Goal: Task Accomplishment & Management: Use online tool/utility

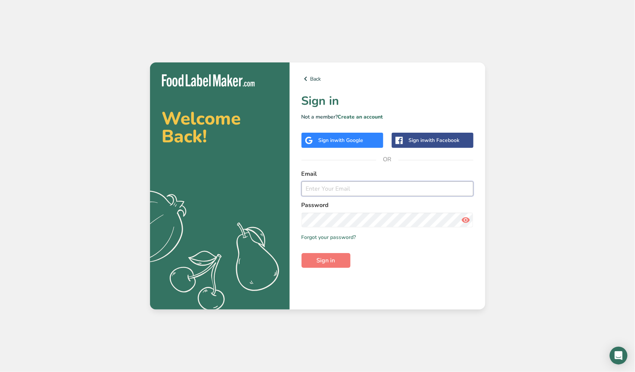
type input "[EMAIL_ADDRESS][DOMAIN_NAME]"
click at [326, 259] on button "Sign in" at bounding box center [326, 260] width 49 height 15
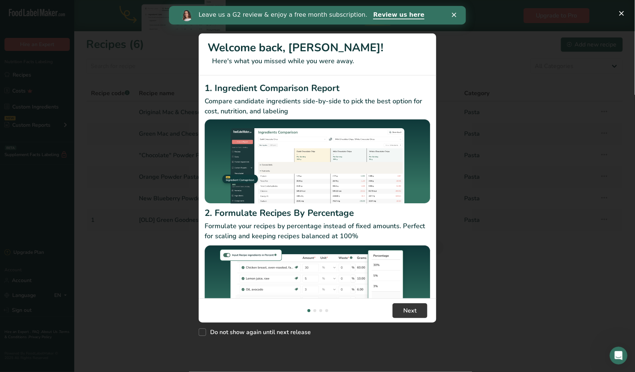
click at [179, 321] on div "New Features" at bounding box center [317, 186] width 635 height 372
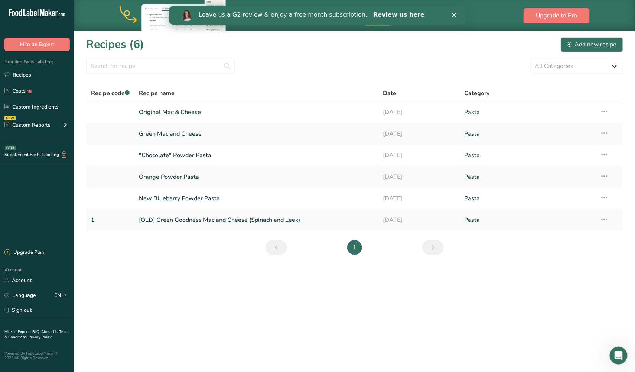
click at [373, 13] on link "Review us here" at bounding box center [398, 15] width 51 height 8
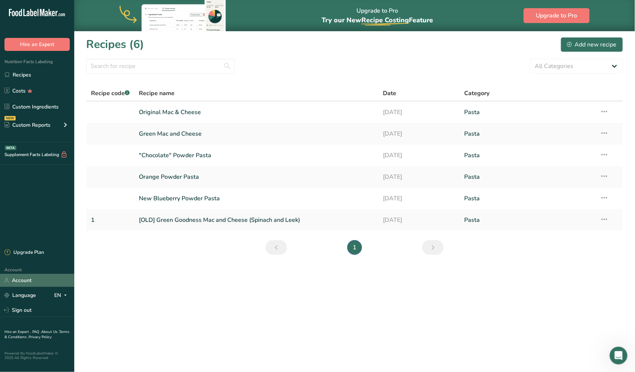
click at [28, 281] on link "Account" at bounding box center [37, 280] width 74 height 13
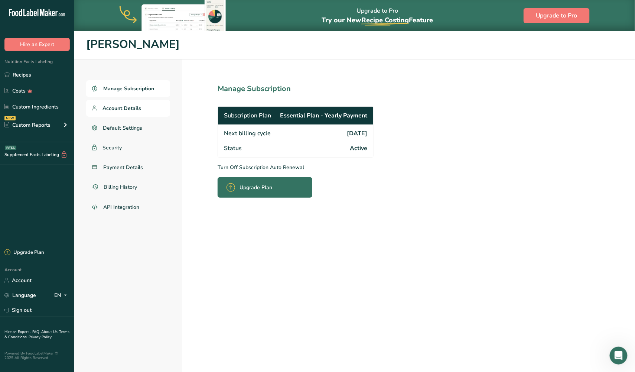
click at [113, 107] on span "Account Details" at bounding box center [122, 108] width 39 height 8
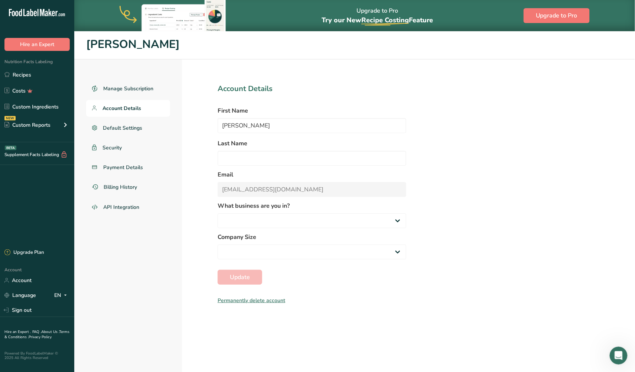
select select
click at [33, 78] on link "Recipes" at bounding box center [37, 75] width 74 height 14
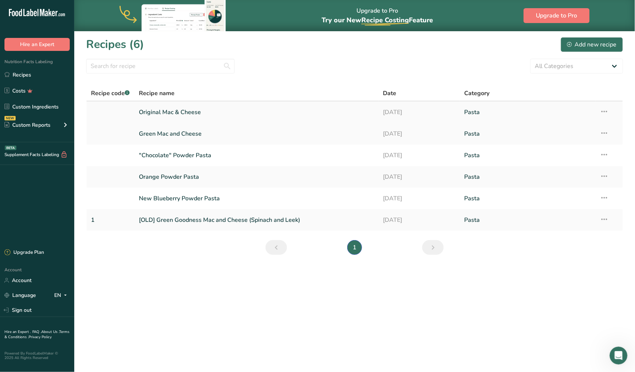
click at [606, 113] on icon at bounding box center [604, 111] width 9 height 13
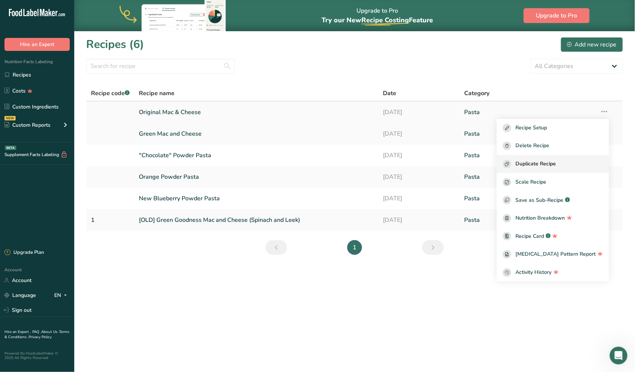
click at [546, 163] on span "Duplicate Recipe" at bounding box center [536, 164] width 40 height 9
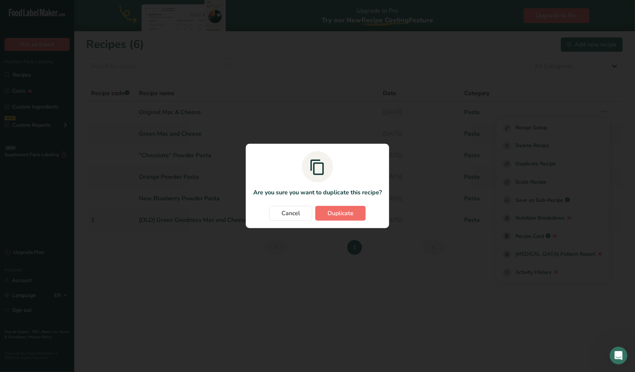
click at [333, 213] on span "Duplicate" at bounding box center [341, 213] width 26 height 9
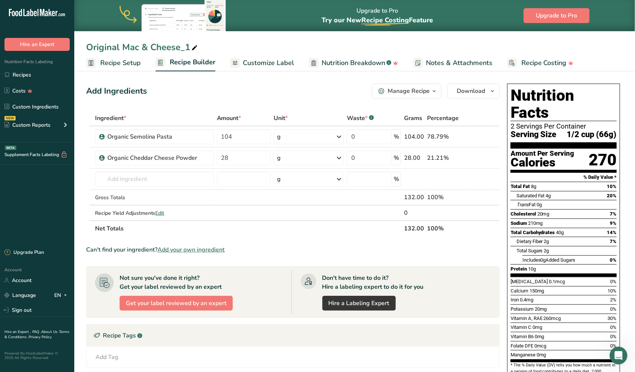
click at [149, 46] on div "Original Mac & Cheese_1" at bounding box center [142, 46] width 113 height 13
click at [282, 51] on input "Original Mac & Cheese with A2 milk" at bounding box center [354, 46] width 537 height 13
type input "Original Mac & Cheese with A2 milk"
click at [262, 92] on div "Add Ingredients Manage Recipe Delete Recipe Duplicate Recipe Scale Recipe Save …" at bounding box center [293, 91] width 414 height 15
click at [160, 174] on input "text" at bounding box center [154, 179] width 119 height 15
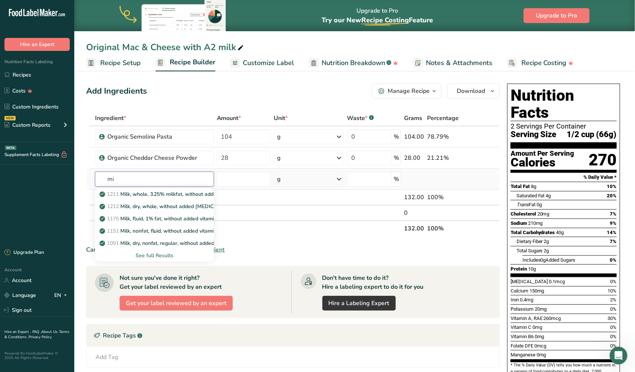
type input "m"
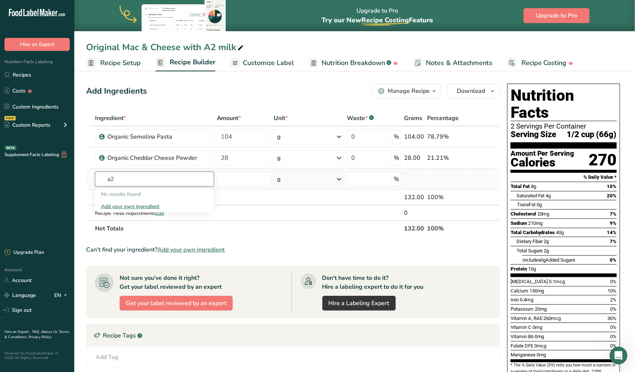
type input "a"
click at [185, 103] on div "Add Ingredients Manage Recipe Delete Recipe Duplicate Recipe Scale Recipe Save …" at bounding box center [295, 280] width 418 height 399
